Goal: Task Accomplishment & Management: Manage account settings

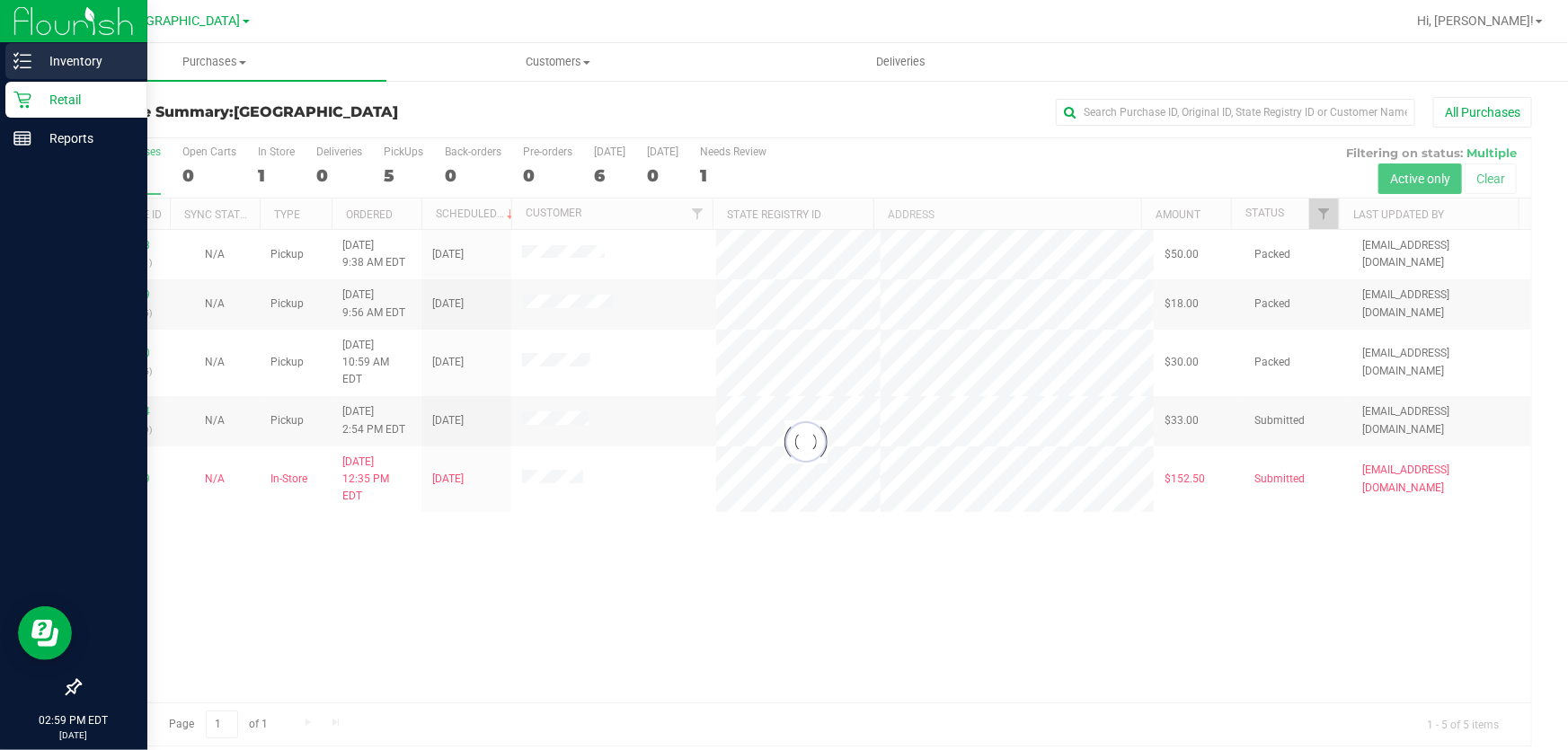
click at [77, 70] on p "Inventory" at bounding box center [85, 61] width 108 height 22
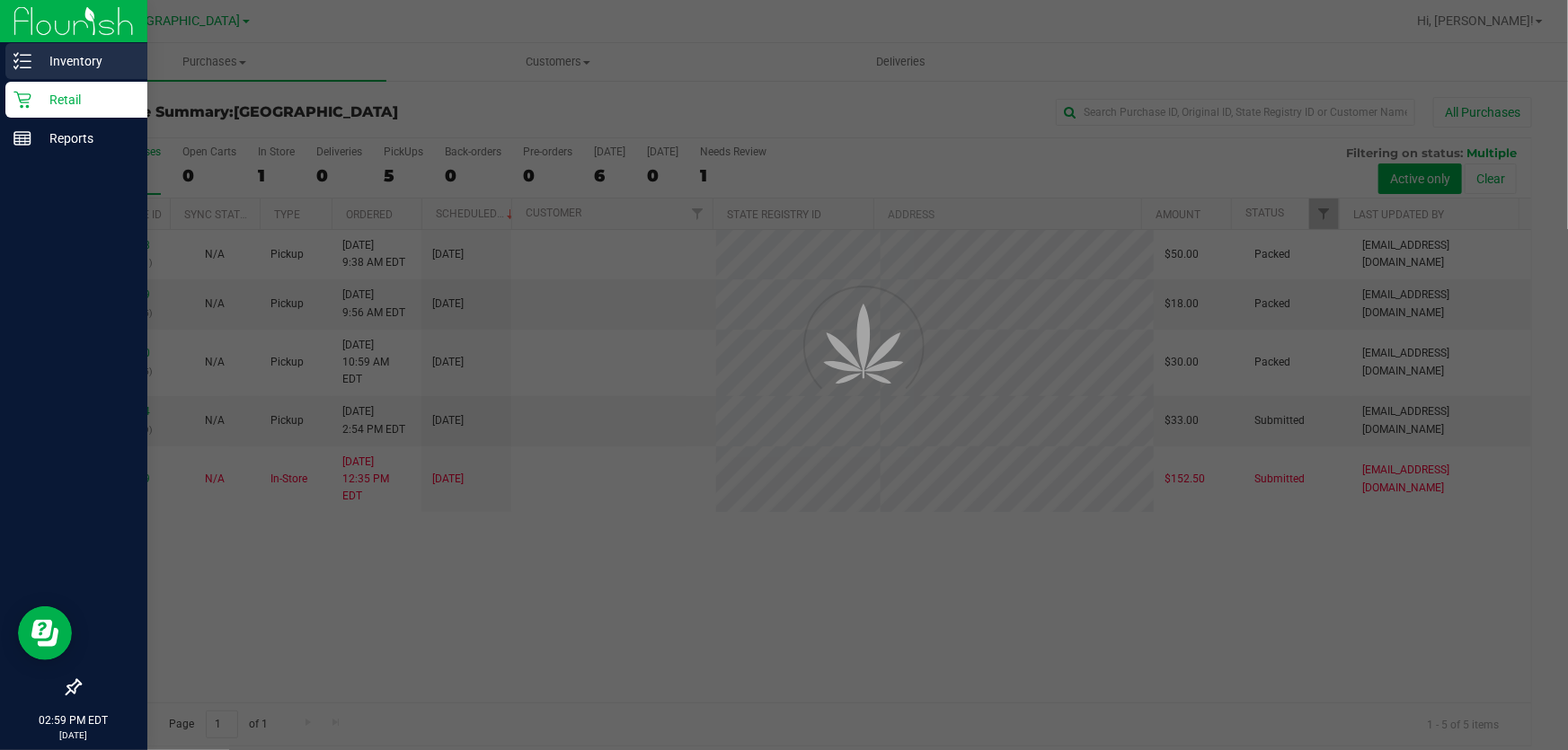
click at [77, 69] on p "Inventory" at bounding box center [85, 61] width 108 height 22
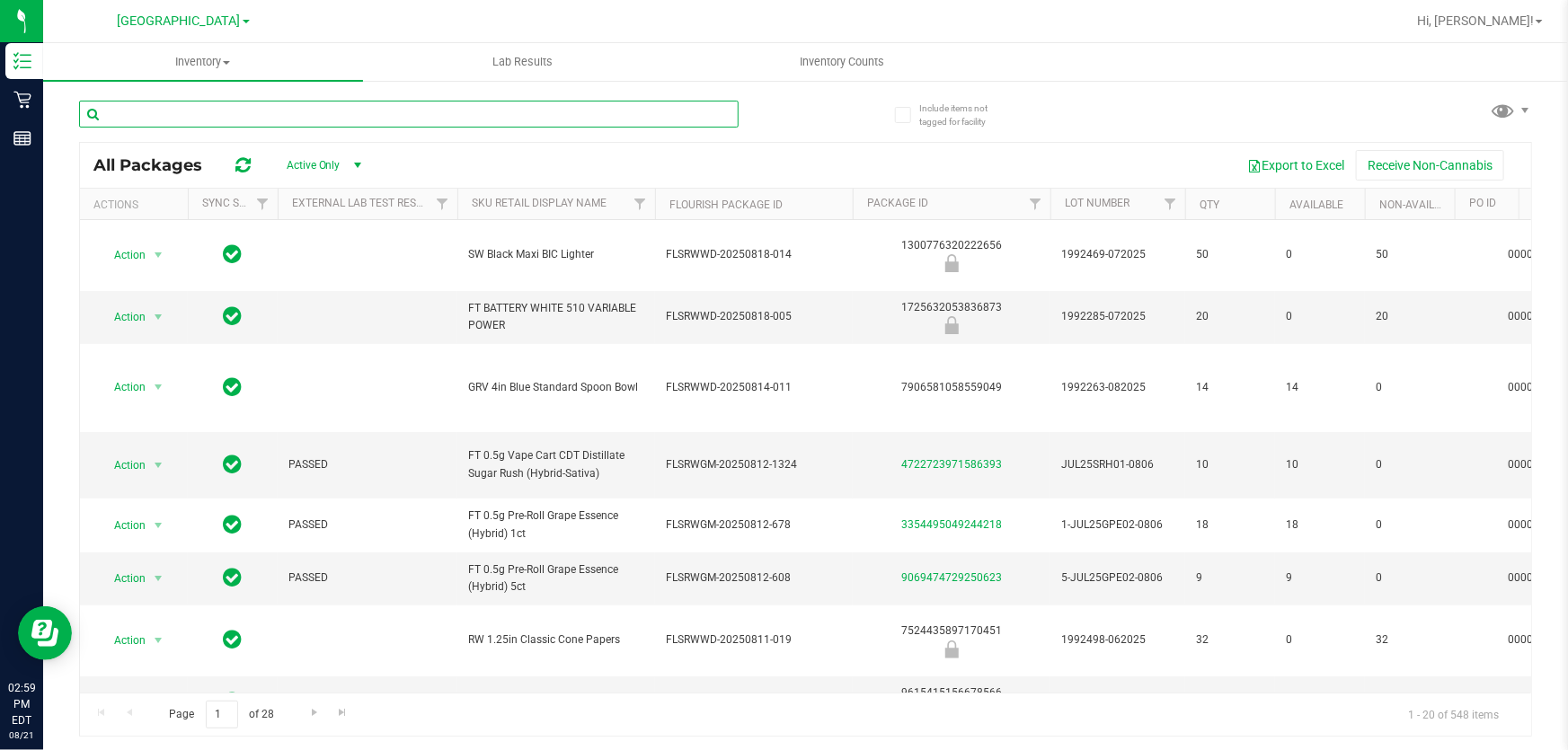
click at [255, 107] on input "text" at bounding box center [408, 114] width 659 height 27
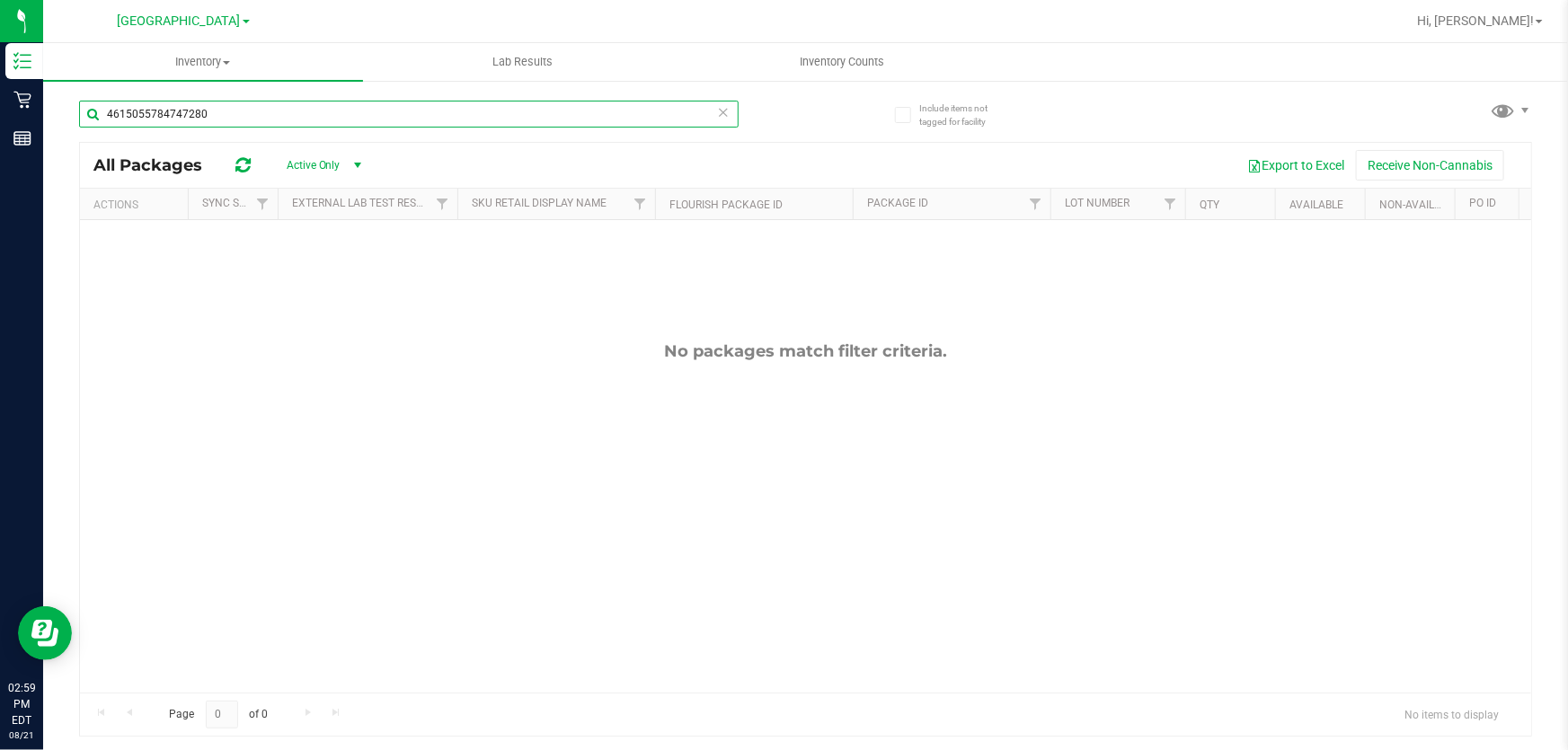
click at [255, 107] on input "4615055784747280" at bounding box center [408, 114] width 659 height 27
type input "soo"
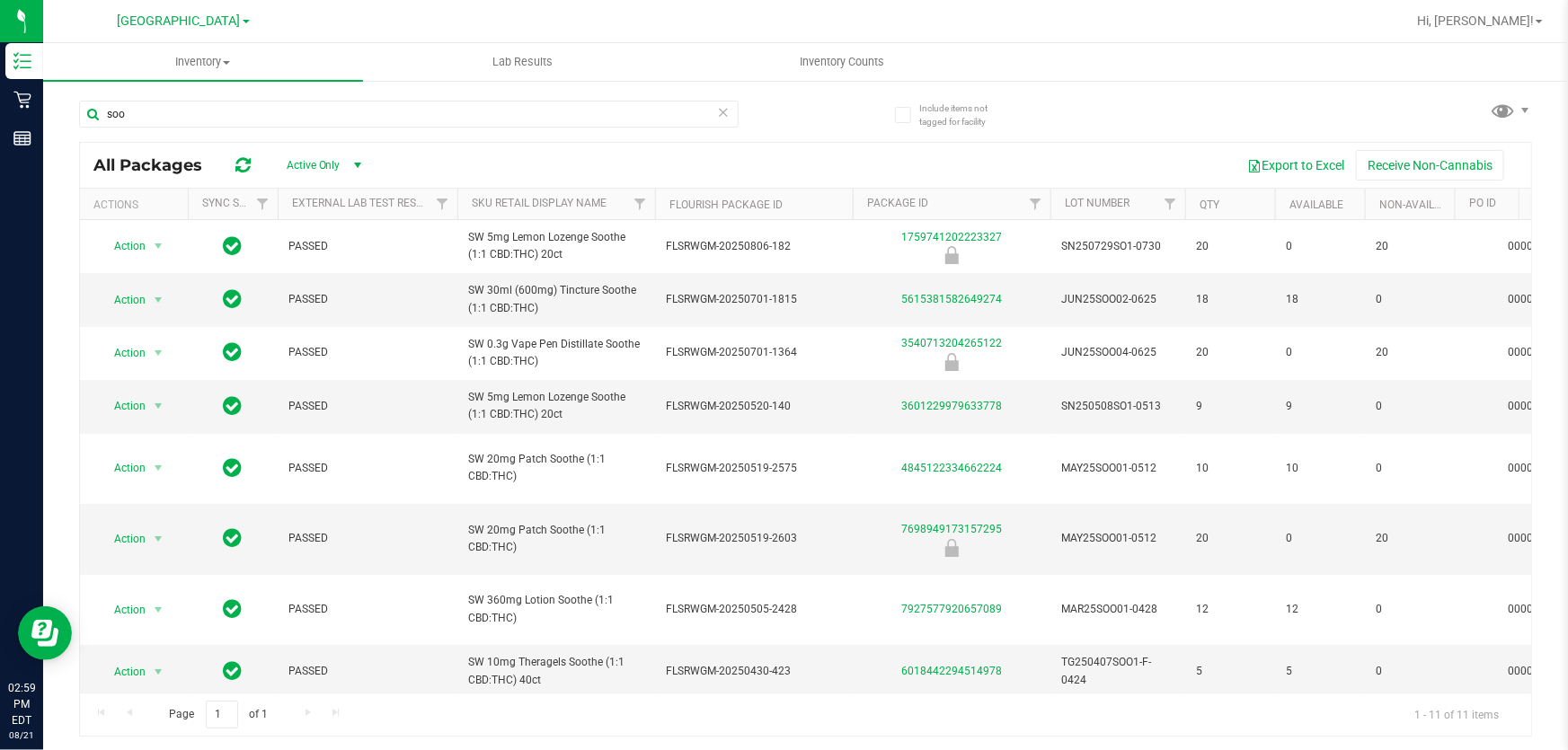
click at [619, 206] on th "Sku Retail Display Name" at bounding box center [555, 204] width 197 height 32
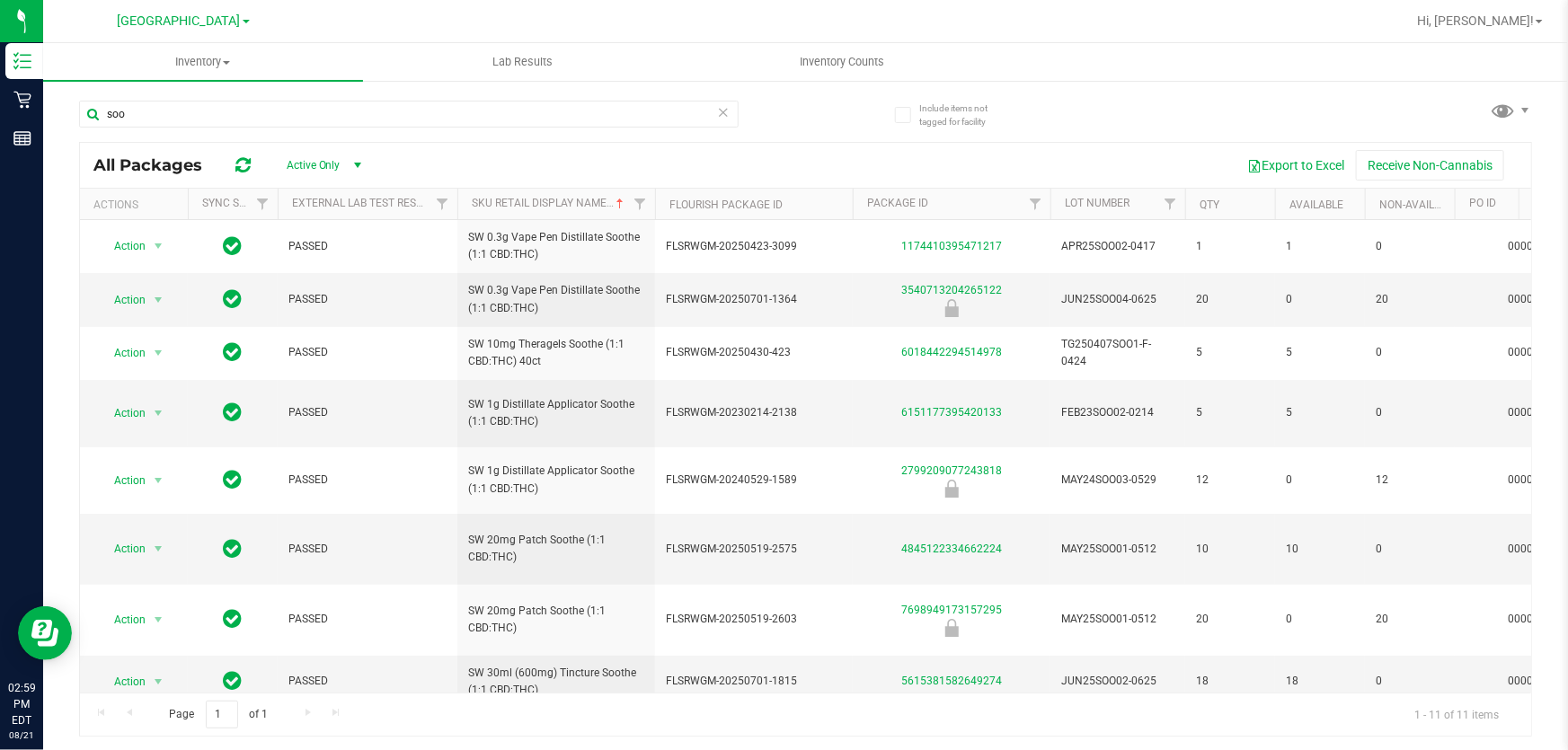
click at [728, 162] on div "Export to Excel Receive Non-Cannabis" at bounding box center [950, 164] width 1135 height 31
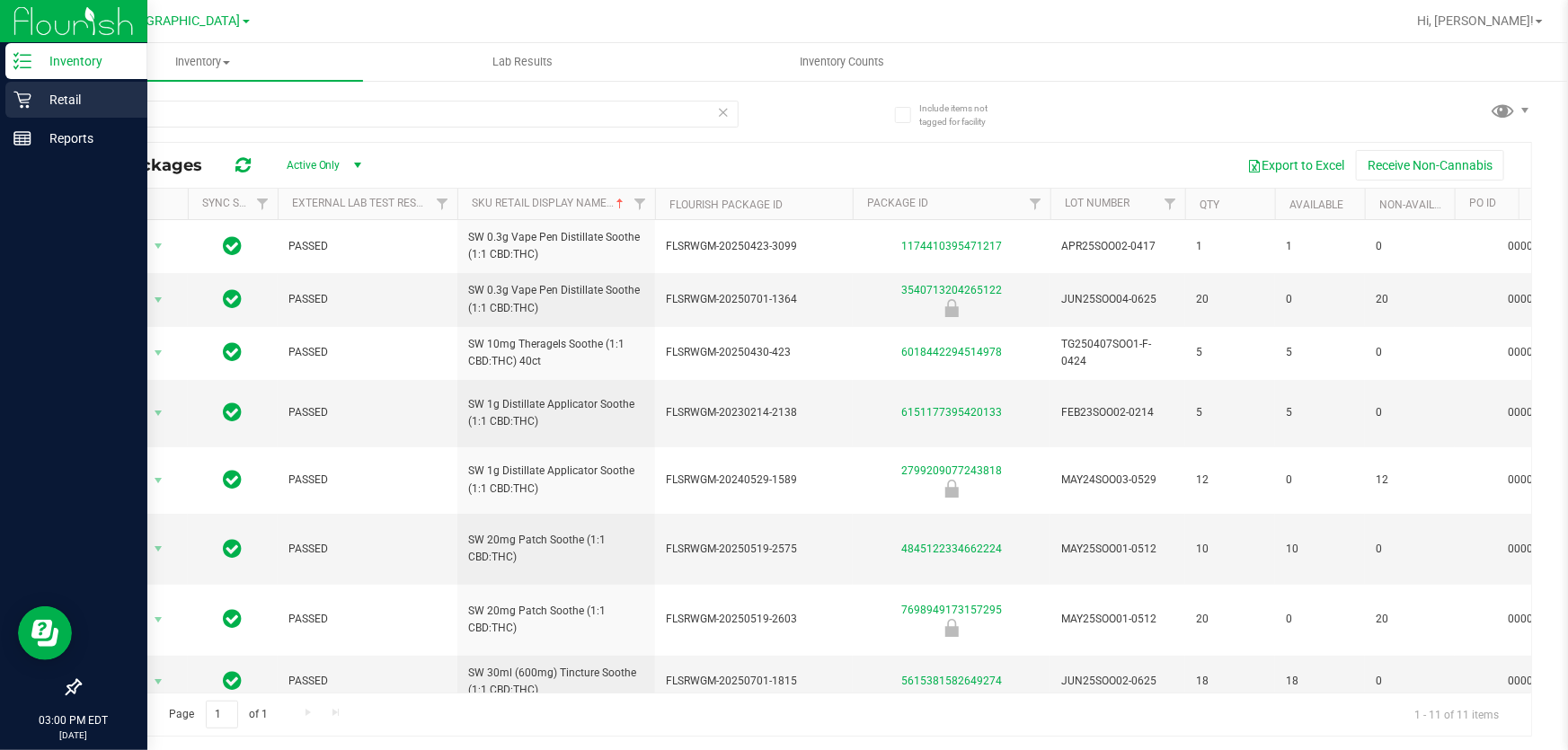
click at [61, 103] on p "Retail" at bounding box center [85, 100] width 108 height 22
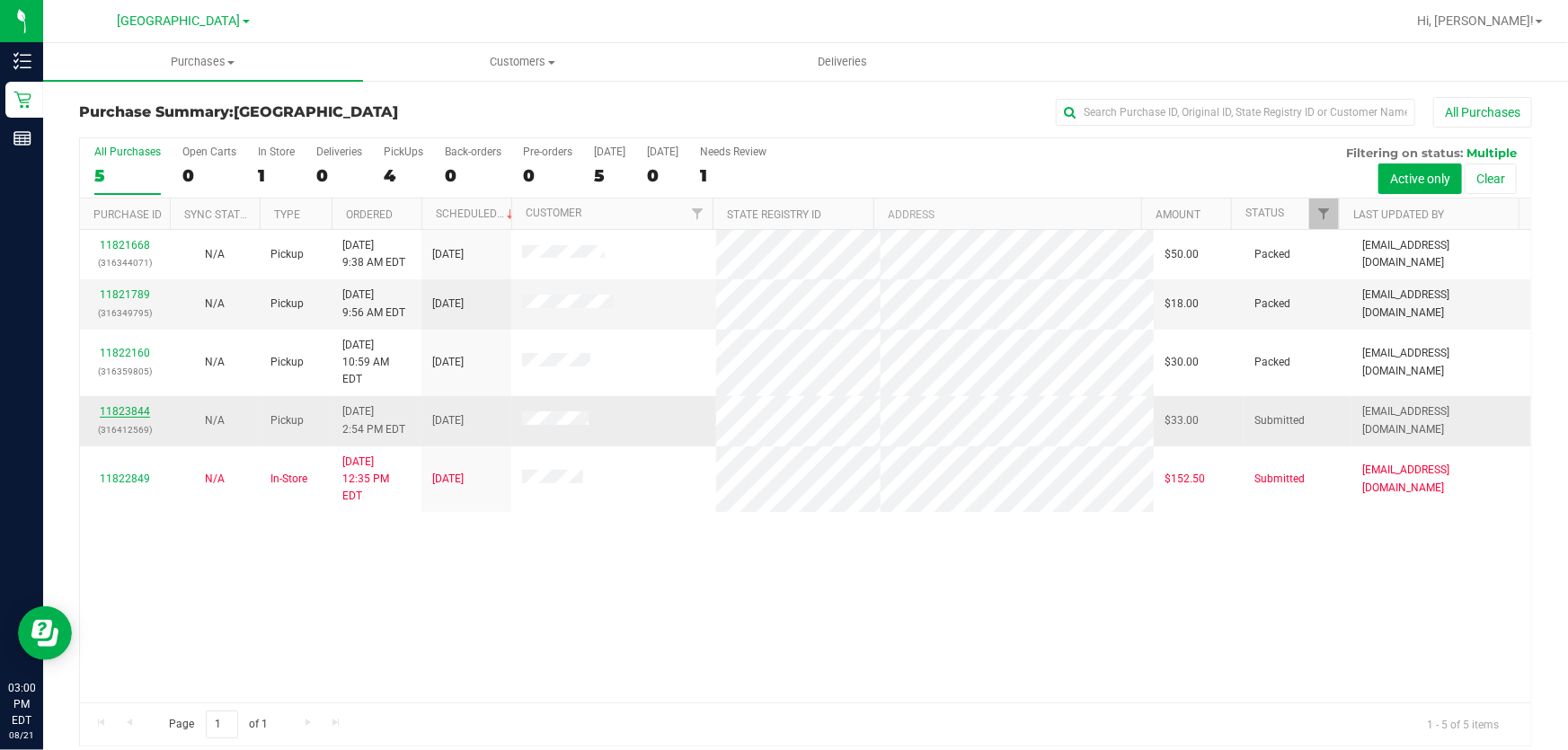
click at [112, 405] on link "11823844" at bounding box center [125, 411] width 51 height 13
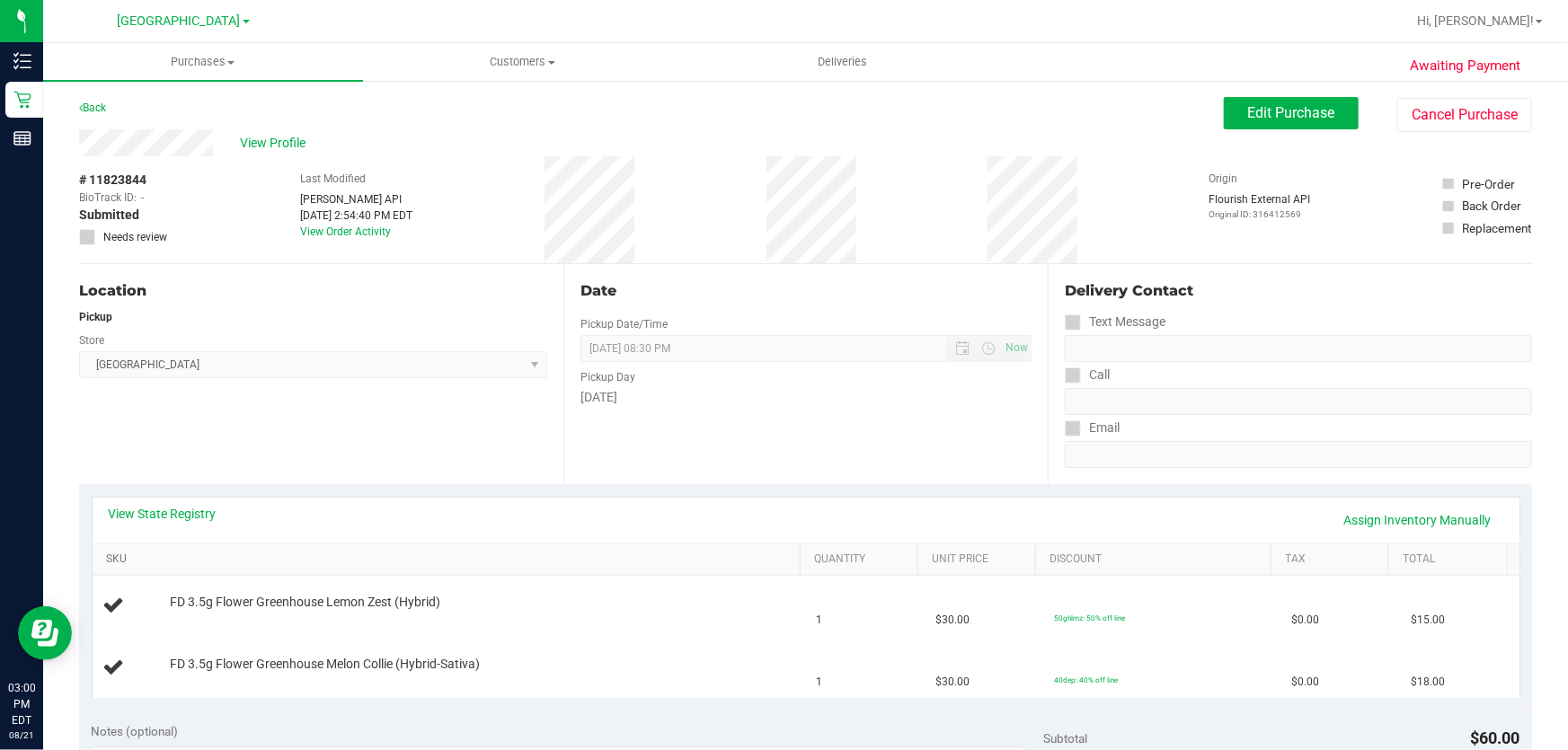
click at [386, 556] on link "SKU" at bounding box center [449, 559] width 686 height 15
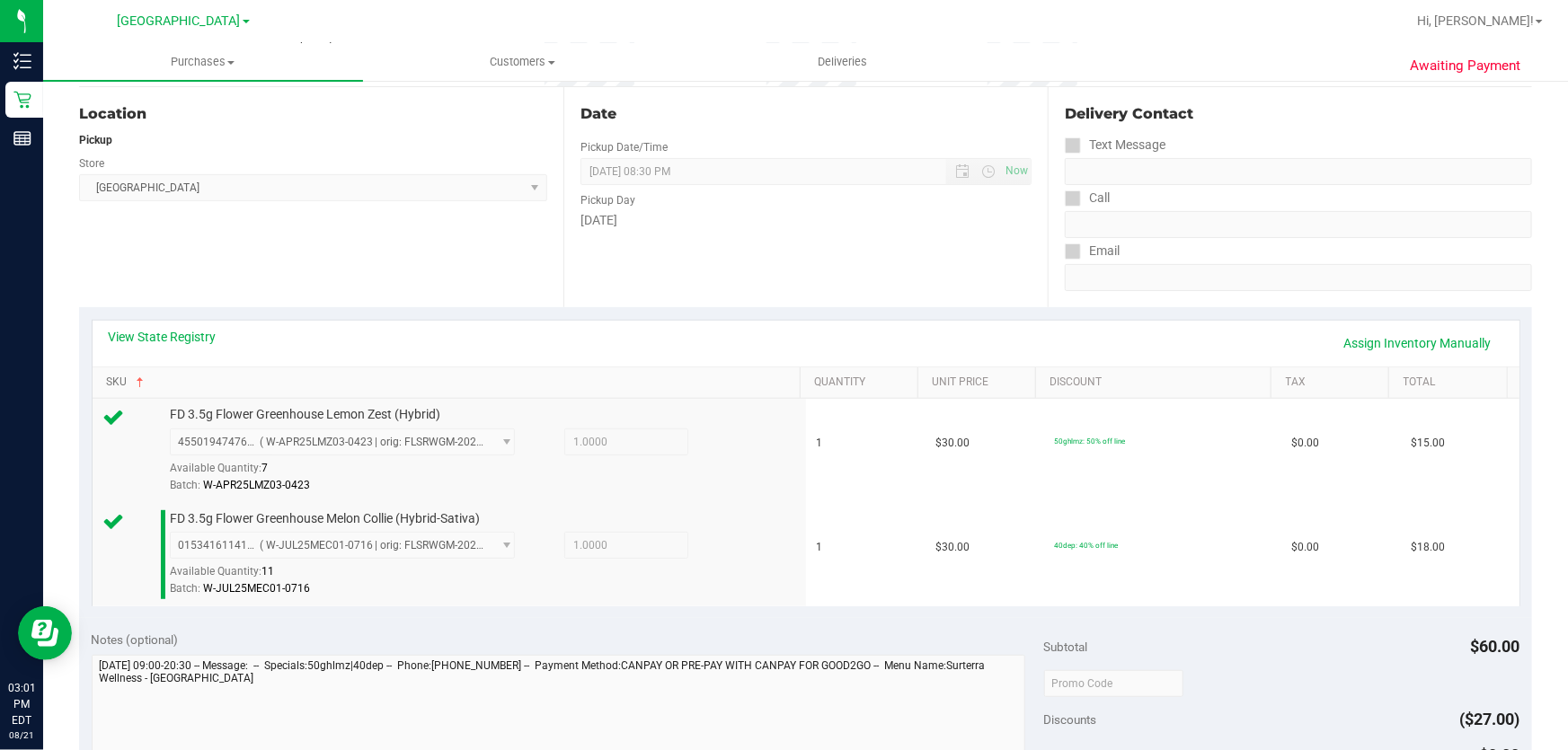
scroll to position [326, 0]
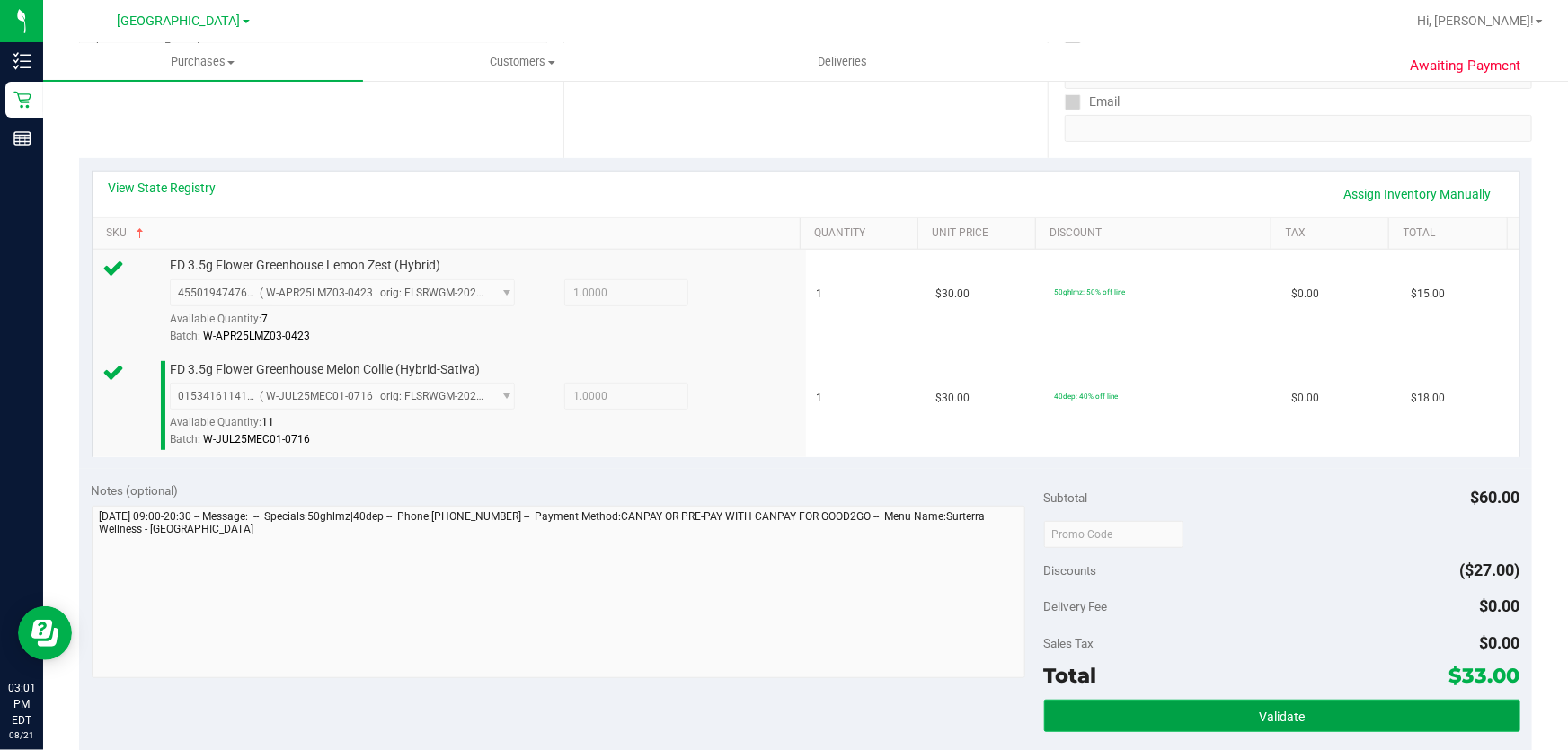
click at [1318, 714] on button "Validate" at bounding box center [1282, 715] width 476 height 33
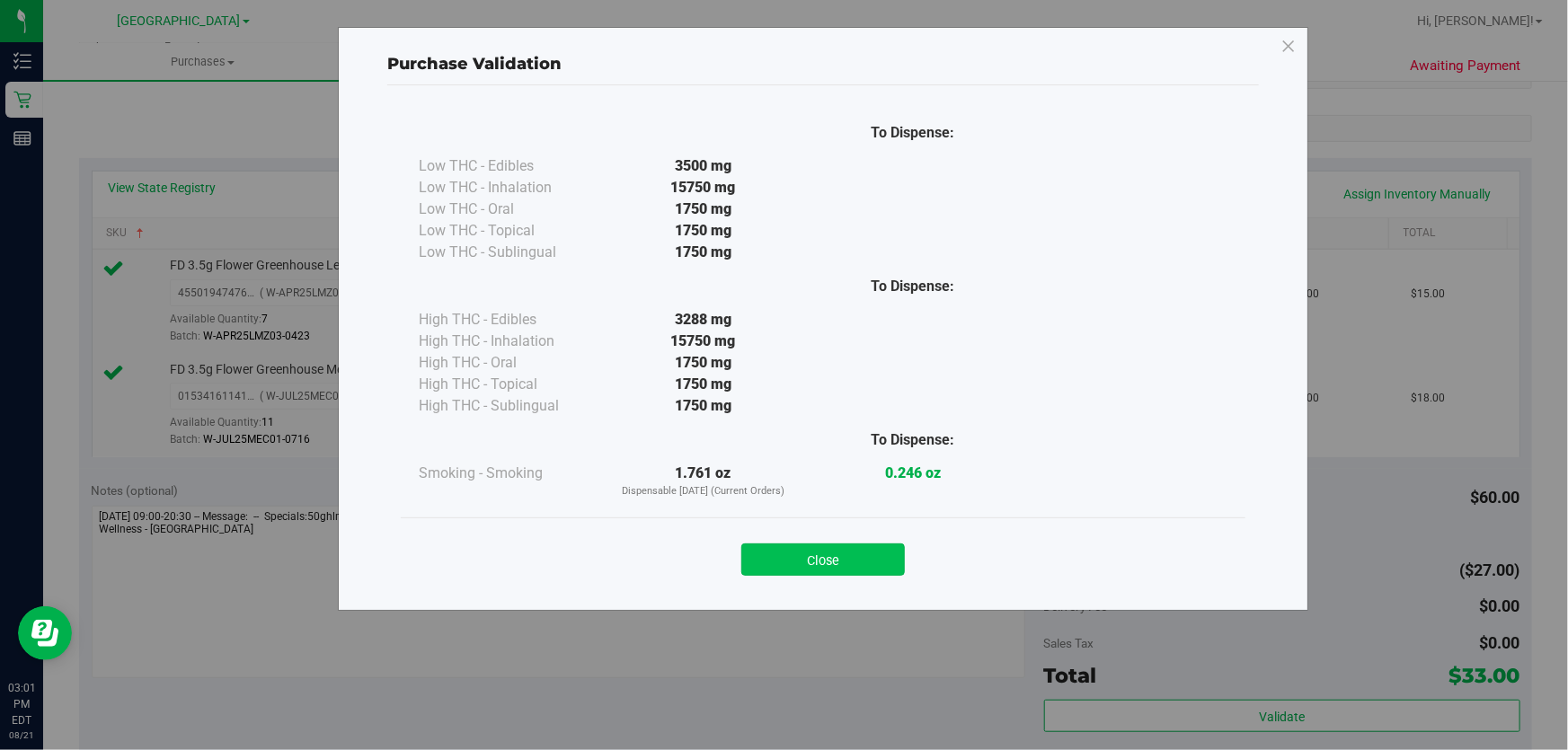
click at [813, 563] on button "Close" at bounding box center [823, 559] width 164 height 33
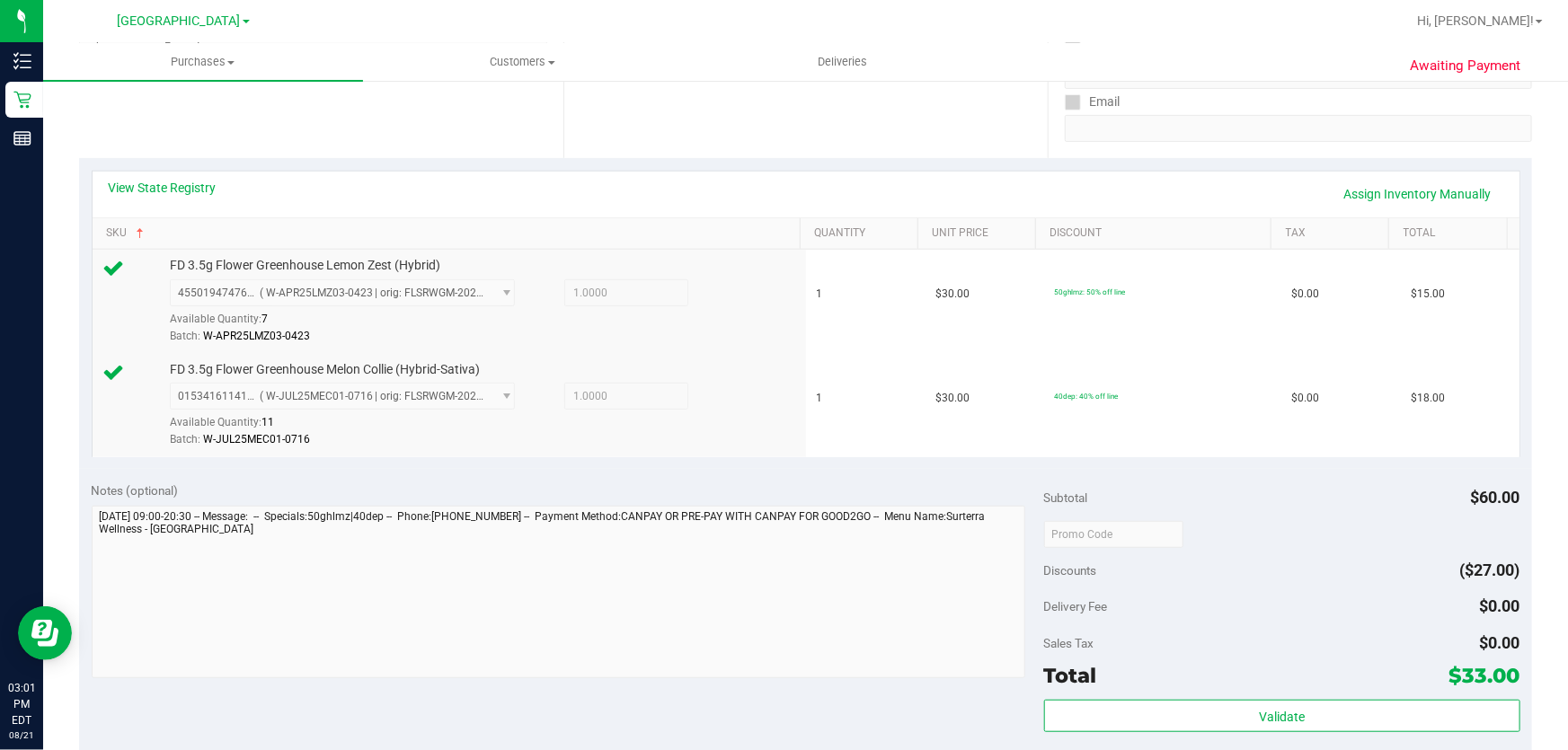
scroll to position [653, 0]
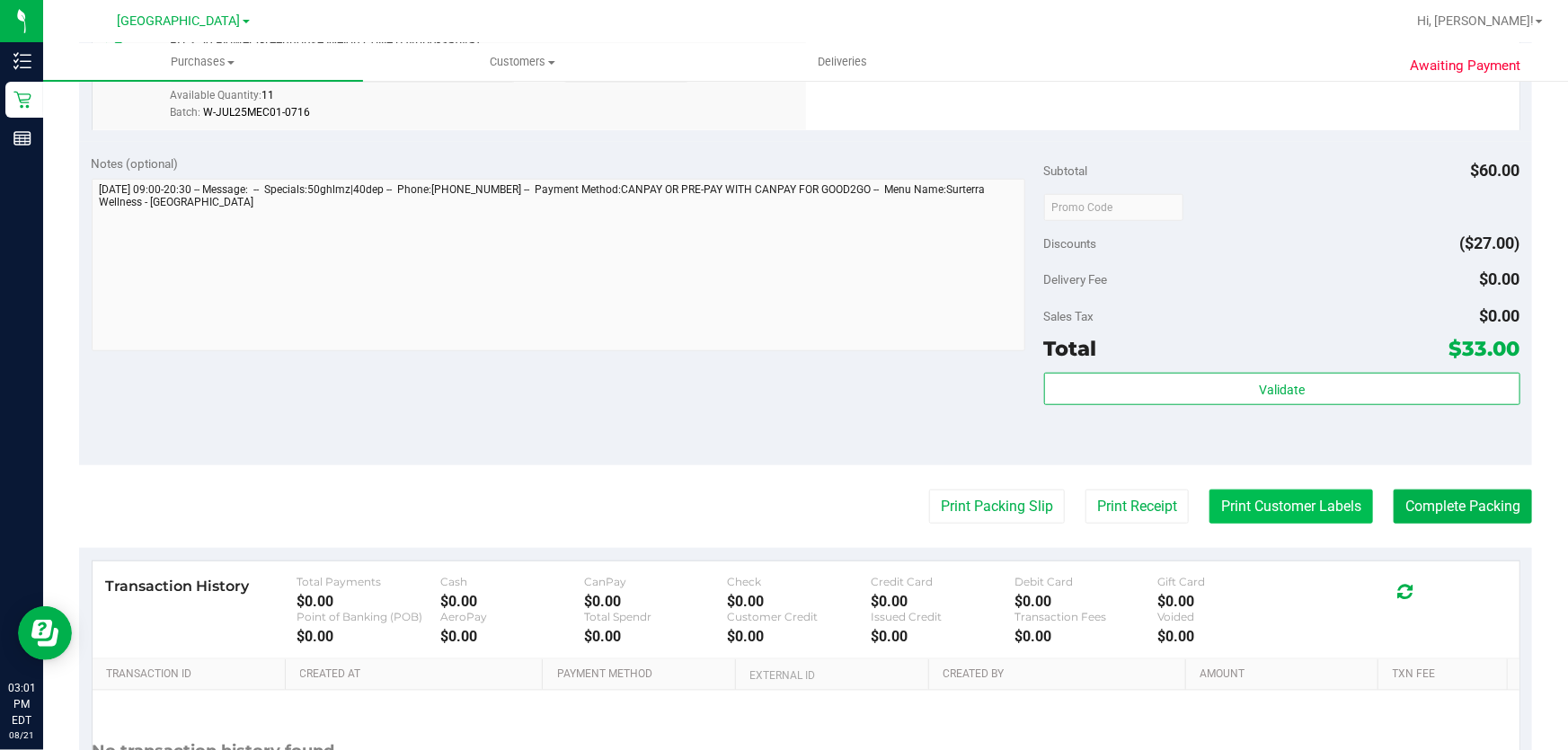
click at [1293, 499] on button "Print Customer Labels" at bounding box center [1290, 506] width 164 height 34
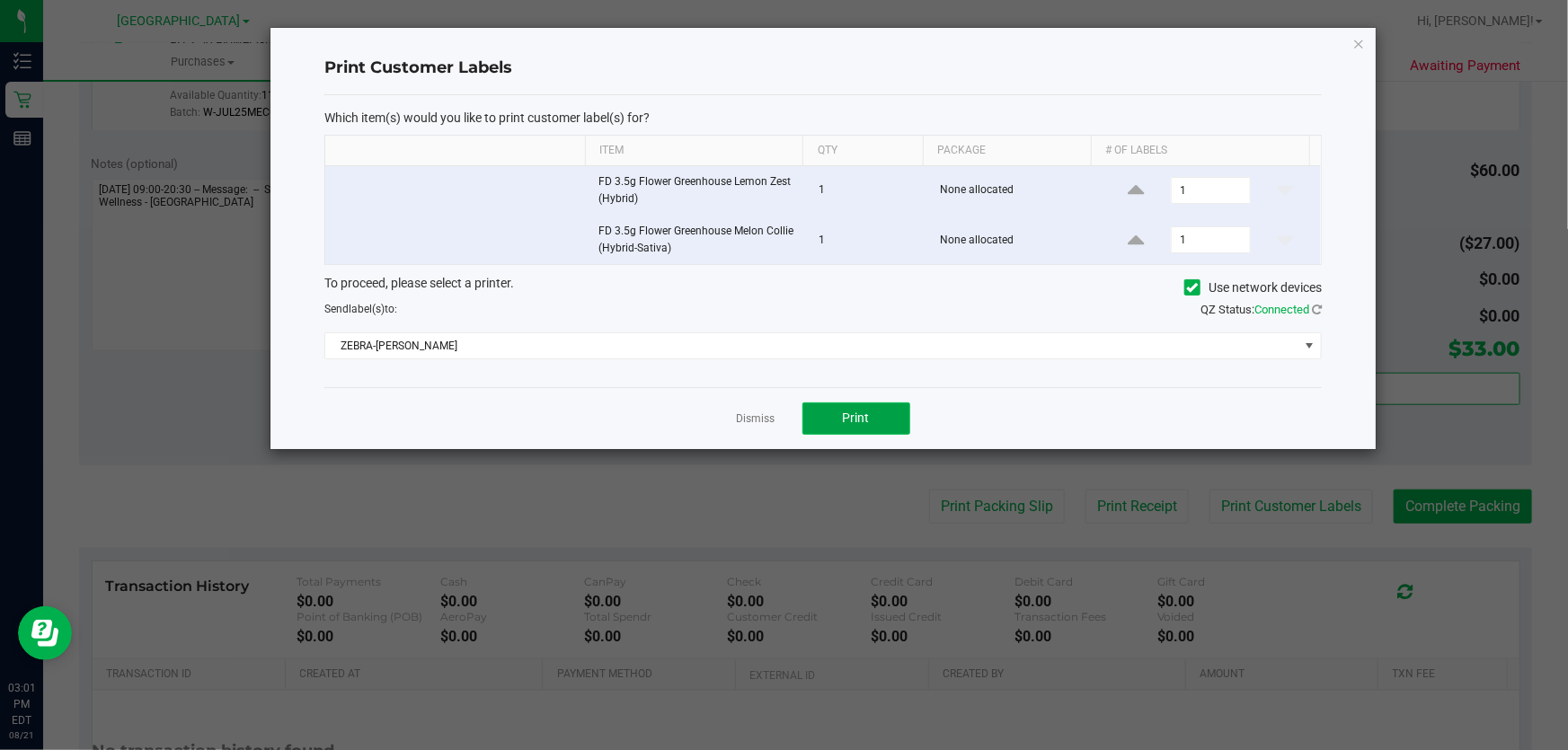
click at [858, 410] on span "Print" at bounding box center [855, 417] width 27 height 15
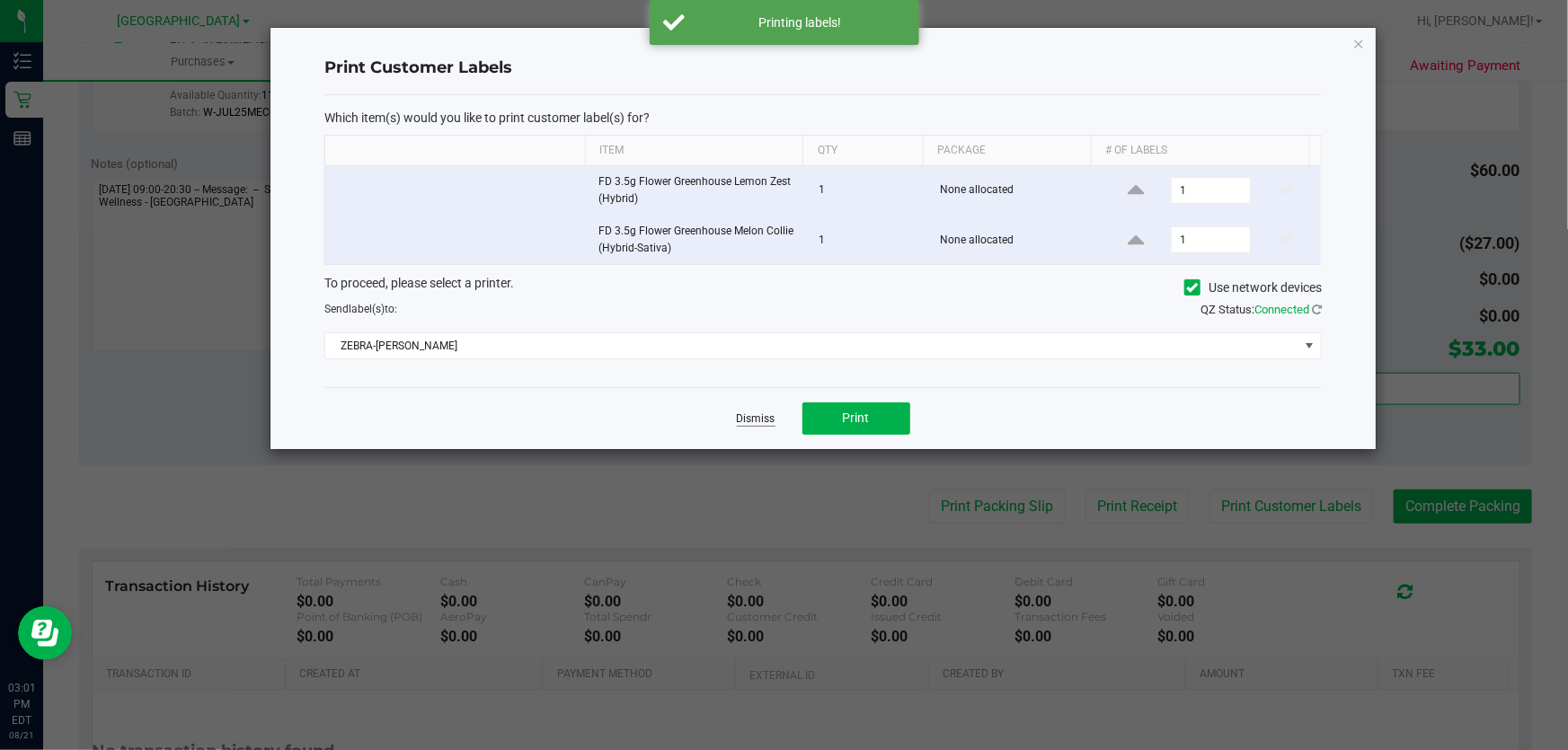
click at [760, 425] on link "Dismiss" at bounding box center [755, 418] width 39 height 15
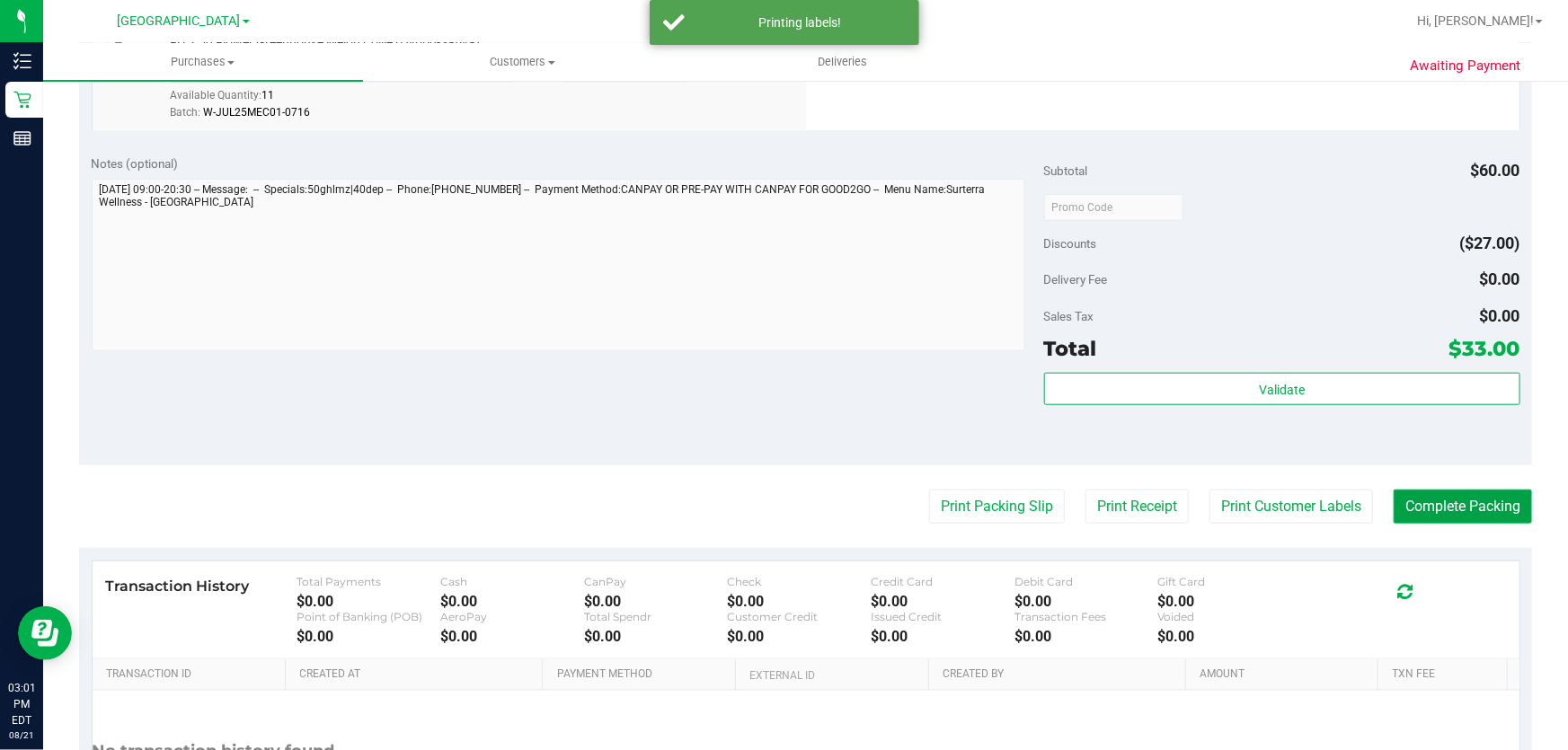
click at [1441, 503] on button "Complete Packing" at bounding box center [1463, 506] width 139 height 34
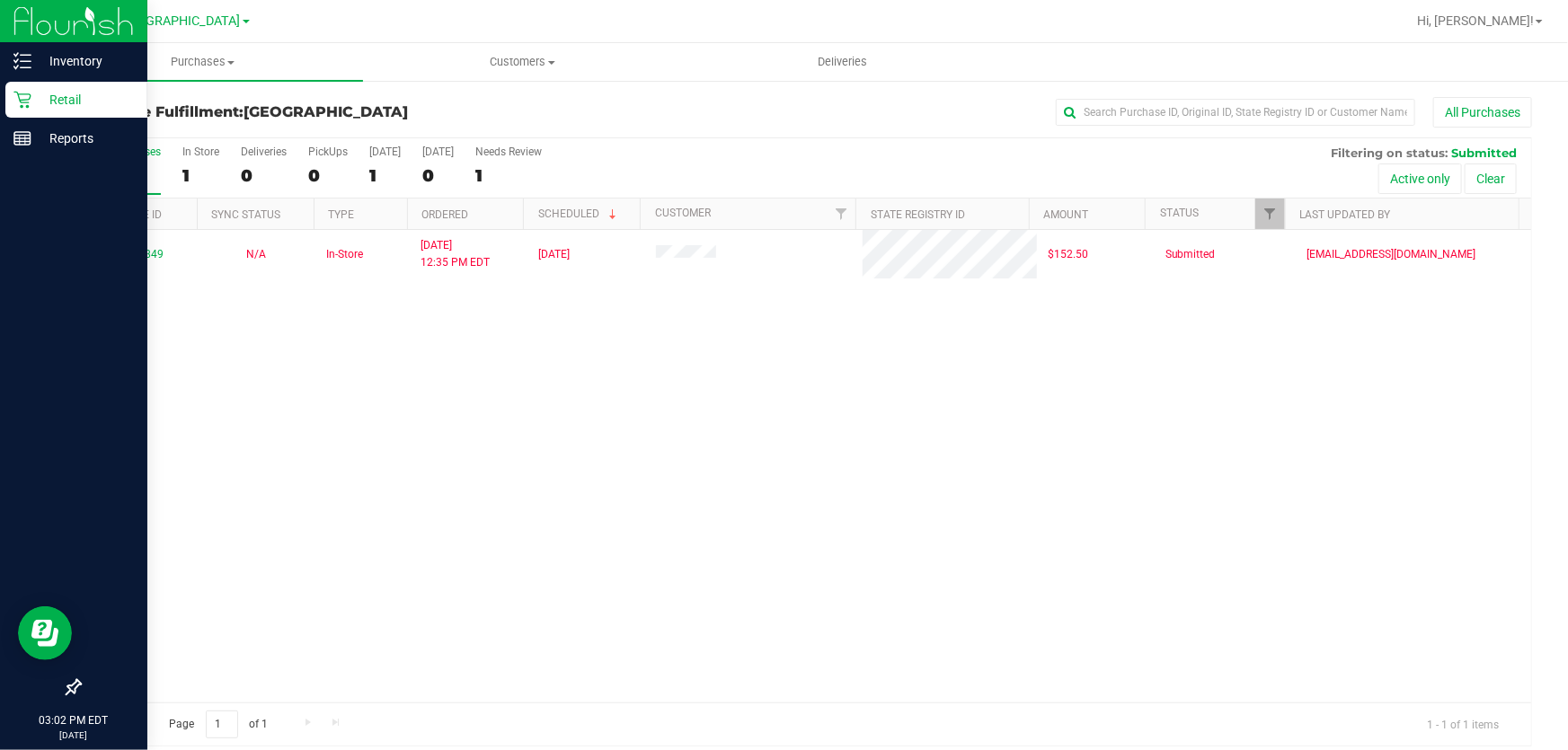
click at [101, 94] on p "Retail" at bounding box center [85, 100] width 108 height 22
